Goal: Entertainment & Leisure: Consume media (video, audio)

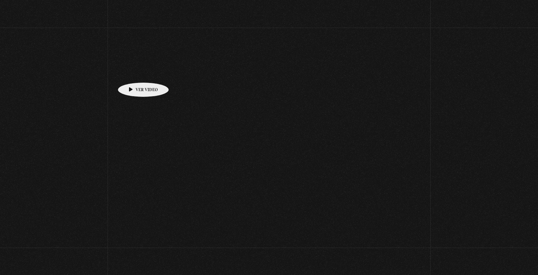
scroll to position [306, 0]
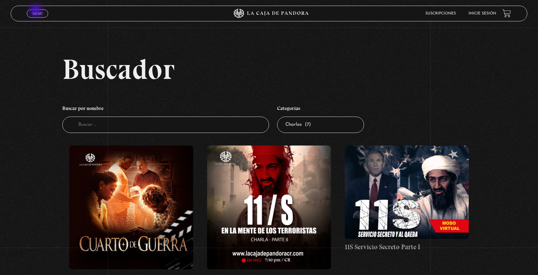
click at [36, 12] on span "Menu" at bounding box center [37, 14] width 10 height 4
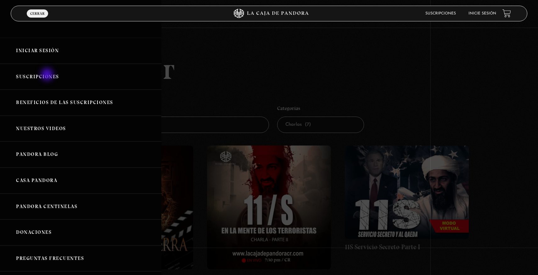
click at [48, 75] on link "Suscripciones" at bounding box center [80, 77] width 161 height 26
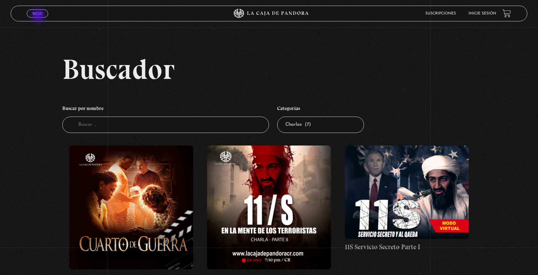
click at [38, 17] on link "Menu Cerrar" at bounding box center [37, 13] width 21 height 8
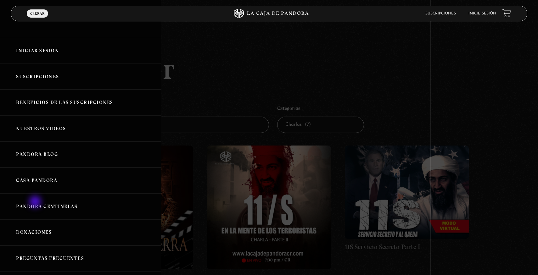
click at [36, 203] on link "Pandora Centinelas" at bounding box center [80, 207] width 161 height 26
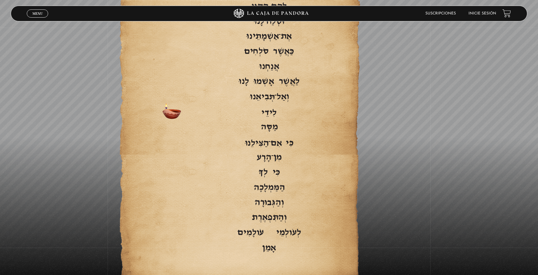
scroll to position [1218, 0]
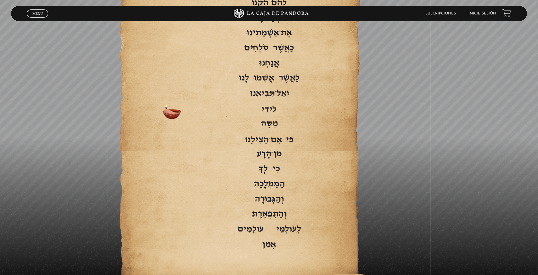
click at [165, 147] on span "Del mal" at bounding box center [268, 154] width 227 height 15
click at [281, 165] on span at bounding box center [268, 169] width 227 height 9
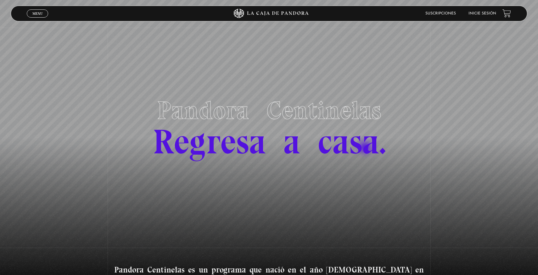
scroll to position [0, 0]
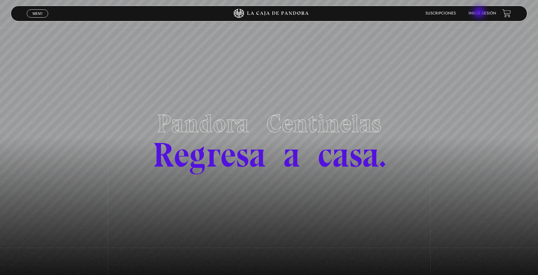
click at [480, 14] on link "Inicie sesión" at bounding box center [482, 14] width 28 height 4
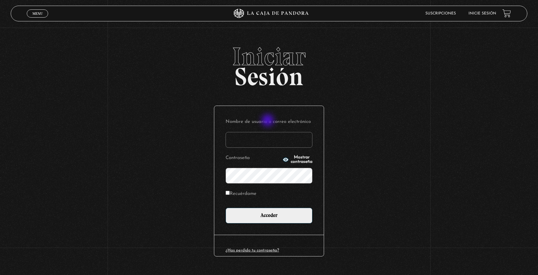
type input "vivi08za@hotmail.com"
click at [268, 207] on form "Nombre de usuario o correo electrónico vivi08za@hotmail.com Contraseña Mostrar …" at bounding box center [269, 170] width 87 height 106
click at [229, 194] on input "Recuérdame" at bounding box center [228, 193] width 4 height 4
checkbox input "true"
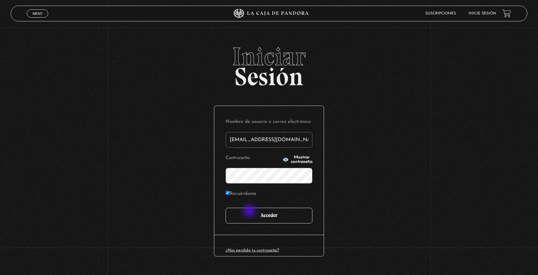
click at [256, 215] on input "Acceder" at bounding box center [269, 216] width 87 height 16
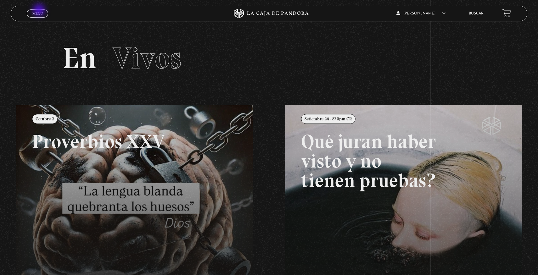
click at [39, 11] on link "Menu Cerrar" at bounding box center [37, 13] width 21 height 8
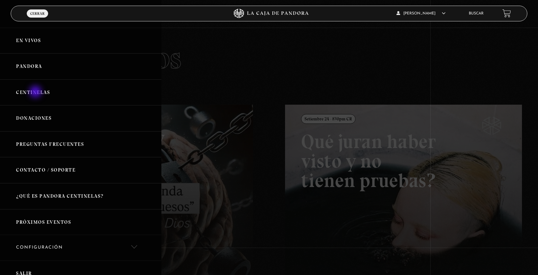
click at [36, 92] on link "Centinelas" at bounding box center [80, 93] width 161 height 26
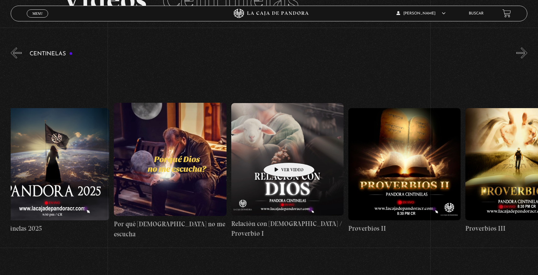
scroll to position [0, 160]
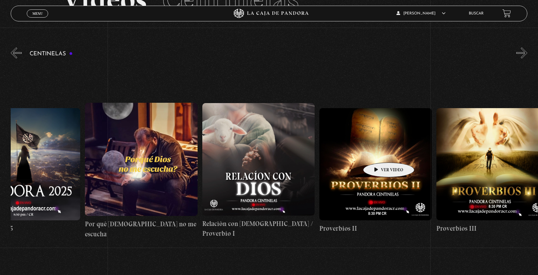
click at [379, 153] on figure at bounding box center [375, 164] width 112 height 112
